Goal: Find contact information: Find contact information

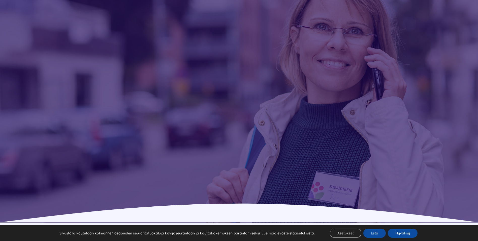
scroll to position [101, 0]
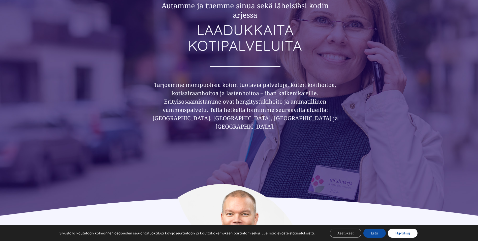
click at [397, 232] on button "Hyväksy" at bounding box center [403, 232] width 30 height 9
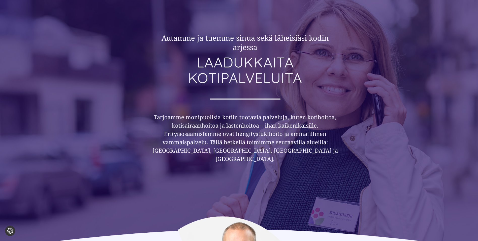
scroll to position [0, 0]
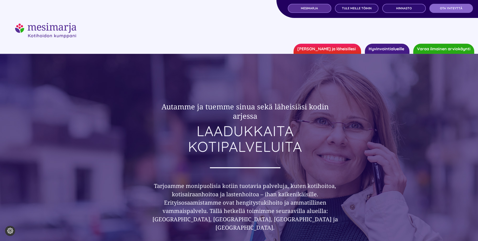
click at [313, 9] on span "MESIMARJA" at bounding box center [309, 9] width 17 height 4
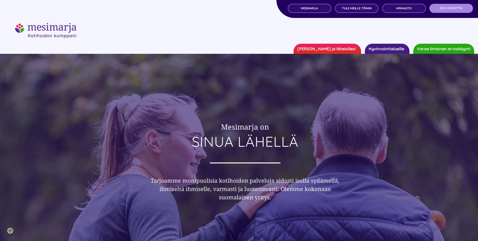
click at [443, 9] on span "OTA YHTEYTTÄ" at bounding box center [451, 9] width 22 height 4
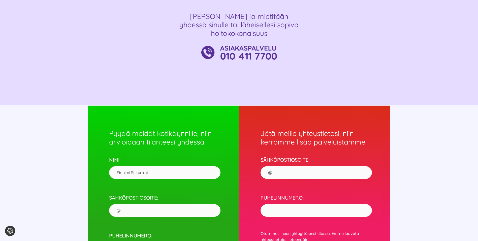
scroll to position [378, 0]
